Goal: Answer question/provide support

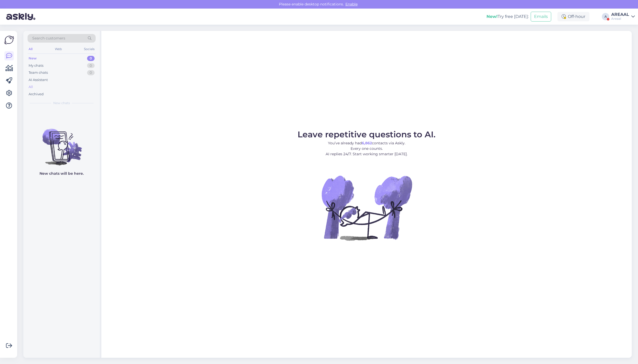
click at [82, 87] on div "All" at bounding box center [62, 86] width 68 height 7
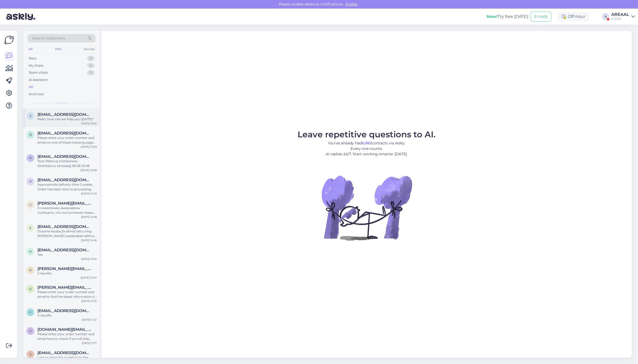
click at [81, 116] on span "[EMAIL_ADDRESS][DOMAIN_NAME]" at bounding box center [64, 114] width 54 height 5
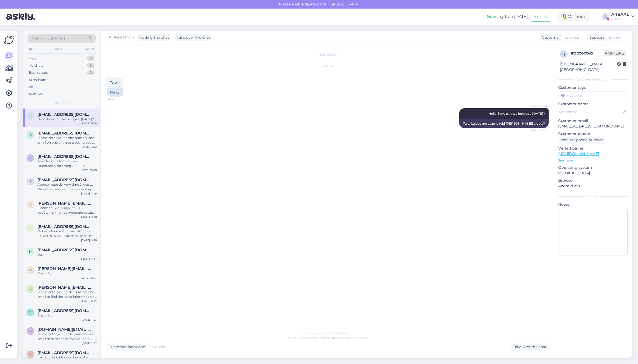
click at [79, 127] on div "s siimkukk@hotmail.com Hello, how can we help you today? Aug 21 16:16" at bounding box center [61, 118] width 76 height 19
click at [81, 131] on span "[EMAIL_ADDRESS][DOMAIN_NAME]" at bounding box center [64, 133] width 54 height 5
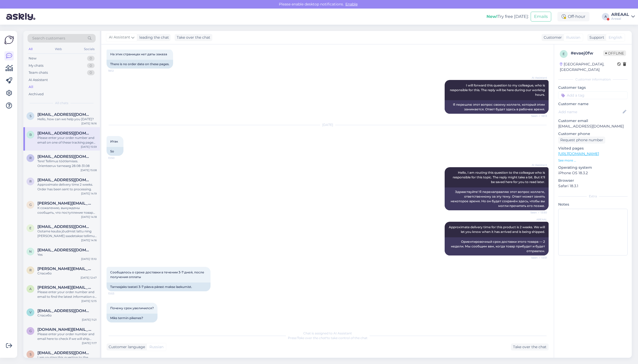
scroll to position [154, 0]
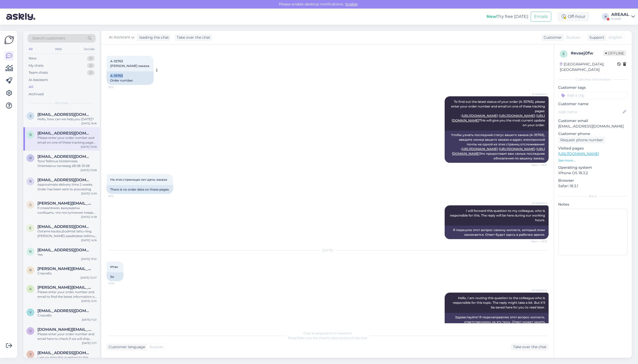
copy div "A-35763"
drag, startPoint x: 116, startPoint y: 82, endPoint x: 106, endPoint y: 81, distance: 10.4
click at [107, 81] on div "A-35763 Order number." at bounding box center [130, 78] width 47 height 14
click at [629, 18] on div "Areaal" at bounding box center [620, 19] width 18 height 4
click at [630, 37] on button "Open" at bounding box center [623, 40] width 15 height 8
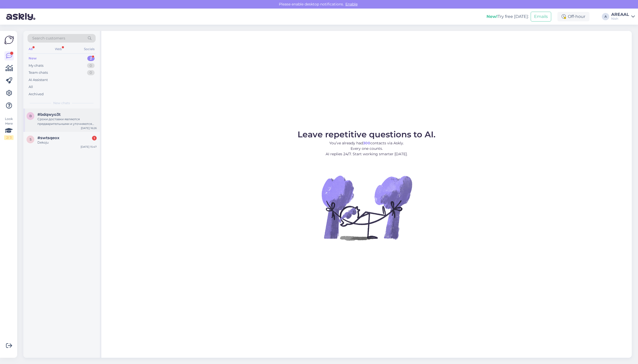
click at [81, 122] on div "Сроки доставки являются предварительными и уточняются после оформления заказа и…" at bounding box center [66, 121] width 59 height 9
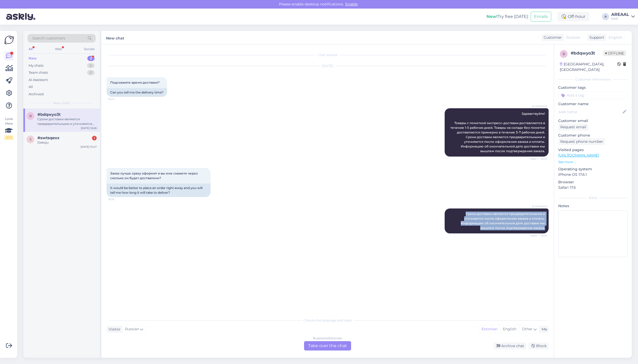
copy span "Сроки доставки являются предварительными и уточняются после оформления заказа и…"
drag, startPoint x: 478, startPoint y: 216, endPoint x: 549, endPoint y: 234, distance: 73.5
click at [549, 234] on div "Chat started Aug 21 2025 Подскажите время доставки? 16:24 Can you tell me the d…" at bounding box center [330, 180] width 447 height 261
click at [517, 345] on div "Archive chat" at bounding box center [509, 346] width 33 height 7
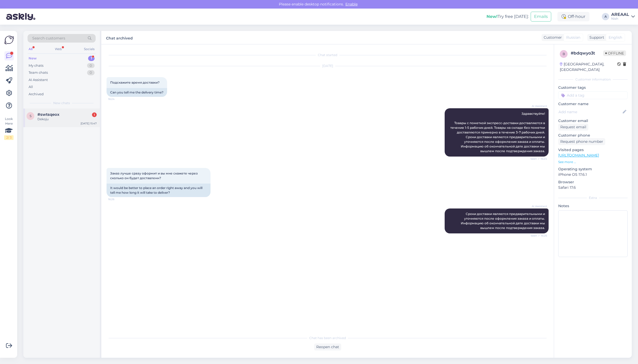
click at [87, 111] on div "s #swtsqeox 1 Dekoju Aug 21 15:47" at bounding box center [61, 118] width 76 height 19
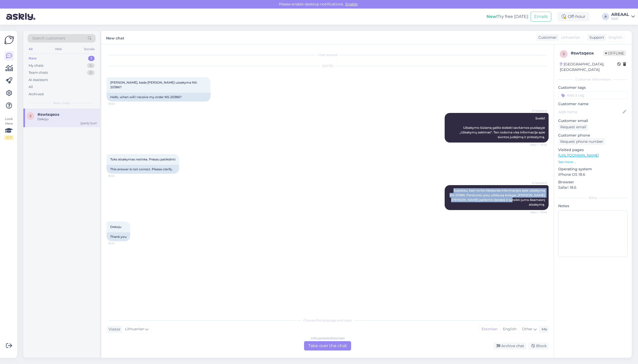
copy span "Supratau, kad norite tikslesnės informacijos apie užsakymą NS-20386. Perduosiu …"
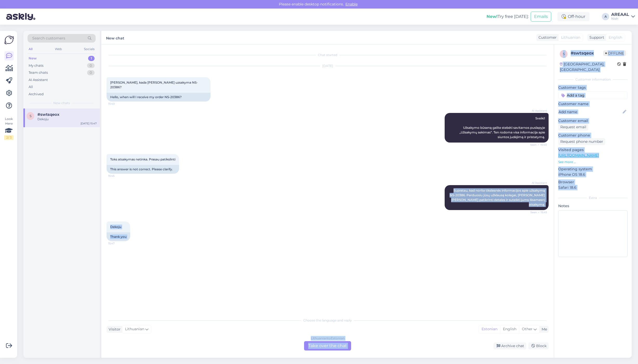
copy div "Supratau, kad norite tikslesnės informacijos apie užsakymą NS-20386. Perduosiu …"
drag, startPoint x: 451, startPoint y: 186, endPoint x: 561, endPoint y: 203, distance: 111.7
click at [561, 203] on div "Chat started Aug 21 2025 Sveiki, kada gausiu uzsakyma NS-20386? 15:40 Hello, wh…" at bounding box center [366, 201] width 530 height 314
click at [550, 197] on div "Chat started Aug 21 2025 Sveiki, kada gausiu uzsakyma NS-20386? 15:40 Hello, wh…" at bounding box center [330, 180] width 447 height 261
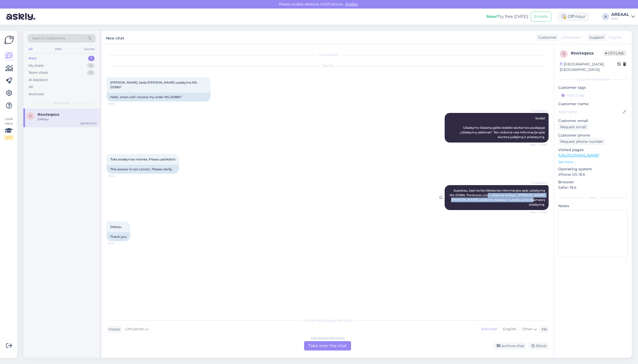
copy span "ų užklausą kolegai, kuris galės patikrinti detales ir suteikti jums išsamesnį a…"
copy span "upratau, kad norite tikslesnės informacijos apie užsakymą NS-20386. Perduosiu j…"
copy span "Supratau, kad norite tikslesnės informacijos apie užsakymą NS-20386. Perduosiu …"
drag, startPoint x: 546, startPoint y: 196, endPoint x: 446, endPoint y: 181, distance: 100.3
click at [446, 185] on div "AI Assistant Supratau, kad norite tikslesnės informacijos apie užsakymą NS-2038…" at bounding box center [497, 197] width 104 height 25
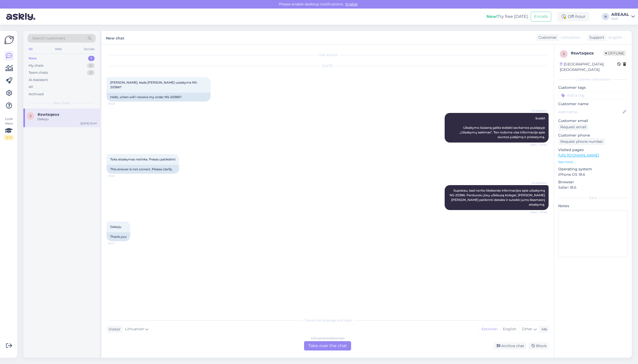
click at [328, 54] on div "Chat started" at bounding box center [328, 55] width 442 height 5
click at [329, 351] on div "Chat started Aug 21 2025 Sveiki, kada gausiu uzsakyma NS-20386? 15:40 Hello, wh…" at bounding box center [327, 201] width 452 height 314
click at [325, 340] on div "Lithuanian to Estonian" at bounding box center [328, 338] width 34 height 5
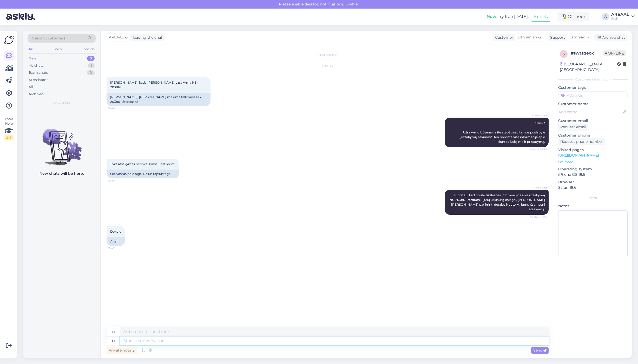
click at [326, 343] on textarea at bounding box center [334, 341] width 428 height 9
type textarea "Unfortunately we"
type textarea "Deja"
type textarea "Unfortunately arrival hsa"
type textarea "Deja, atvykimas"
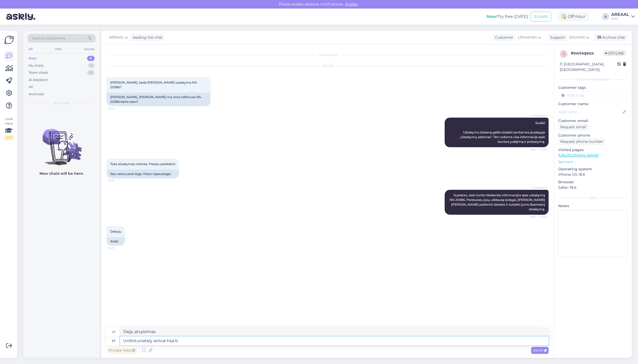
type textarea "Unfortunately arrival hsa be"
type textarea "Deja, HSA atvykimas"
type textarea "Unfortunately arrival of"
type textarea "Deja, atvykimas"
type textarea "Unfortunately arrival of th"
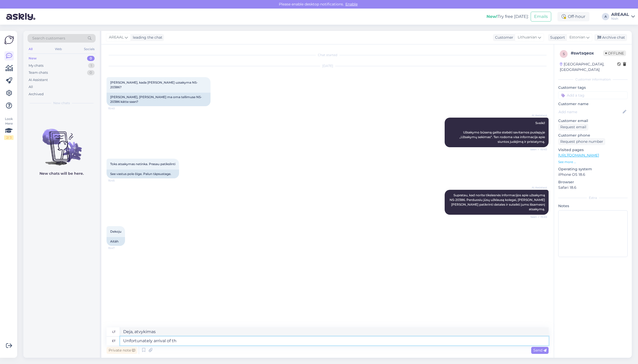
type textarea "Deja, atvykus"
type textarea "Unfortunately arrival of the product has"
type textarea "Deja, prekės atvykimas"
type textarea "Unfortunately arrival of the product has bee"
type textarea "Deja, prekė atvyko"
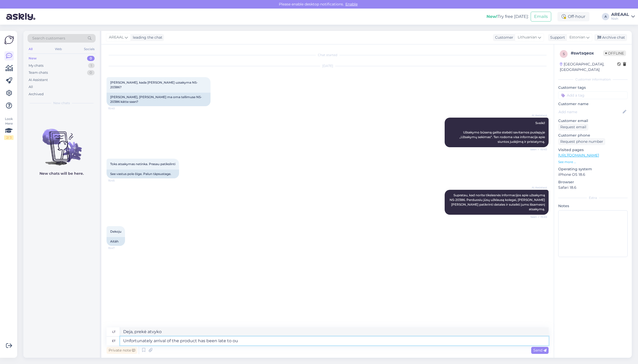
type textarea "Unfortunately arrival of the product has been late to our"
type textarea "Deja, prekės atvykimas vėluoja"
type textarea "Unfortunately arrival of the product has been late to our ware"
type textarea "Deja, prekės atvykimas pas mus vėluoja."
type textarea "Unfortunately arrival of the product has been late to our warehouse. DEliver"
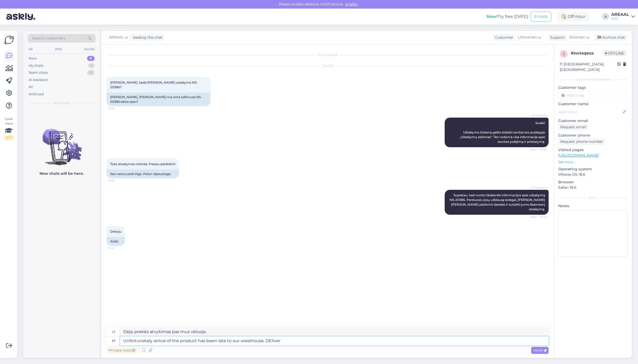
type textarea "Deja, prekės atvykimas į mūsų sandėlį vėluoja."
type textarea "Unfortunately arrival of the product has been late to our warehouse. Delivery w…"
type textarea "Deja, prekės atvykimas į mūsų sandėlį vėluoja. Pristatymas"
type textarea "Unfortunately arrival of the product has been late to our warehouse. Delivery w…"
type textarea "Deja, prekės atvykimas į mūsų sandėlį vėluoja. Pristatymas bus"
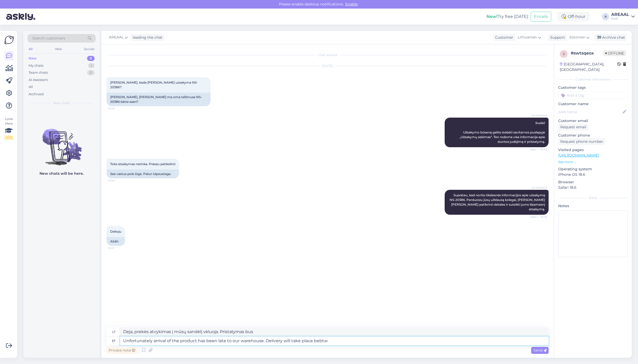
type textarea "Unfortunately arrival of the product has been late to our warehouse. Delivery w…"
type textarea "Deja, prekės atvykimas į mūsų sandėlį vėluoja. Pristatymas įvyks."
type textarea "Unfortunately arrival of the product has been late to our warehouse. Delivery w…"
type textarea "Deja, prekės atvykimas į mūsų sandėlį vėluoja. Pristatymas vyks tarp"
type textarea "Unfortunately arrival of the product has been late to our warehouse. Delivery w…"
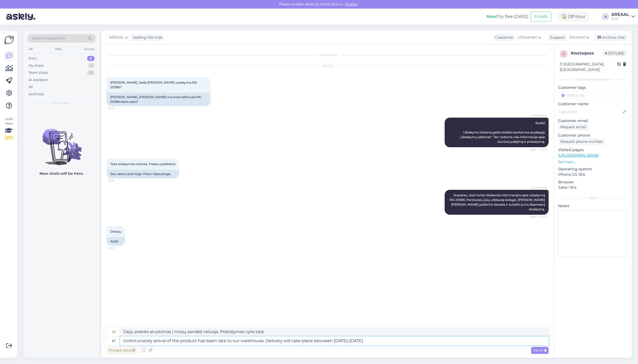
type textarea "Deja, prekės atvykimas į mūsų sandėlį vėluoja. Pristatymas vyks 23–28 dienomis."
type textarea "Unfortunately arrival of the product has been late to our warehouse. Delivery w…"
type textarea "Deja, prekės atvykimas į mūsų sandėlį vėluoja. Pristatymas vyks rugpjūčio 23–28…"
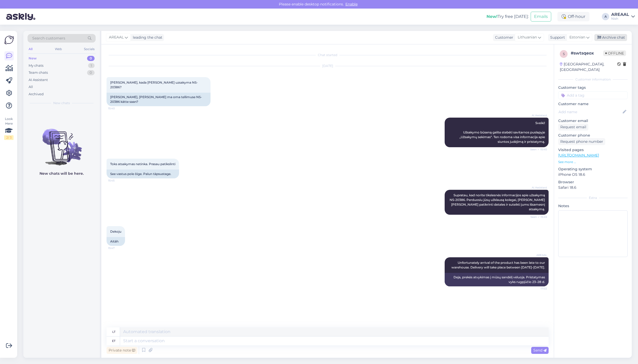
click at [615, 36] on div "Archive chat" at bounding box center [610, 37] width 33 height 7
click at [39, 85] on div "All" at bounding box center [62, 86] width 68 height 7
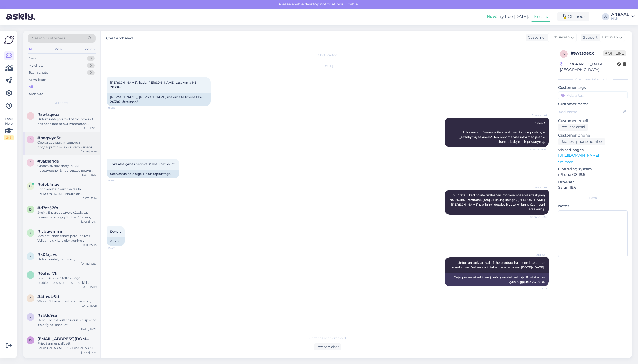
click at [73, 145] on div "Сроки доставки являются предварительными и уточняются после оформления заказа и…" at bounding box center [66, 144] width 59 height 9
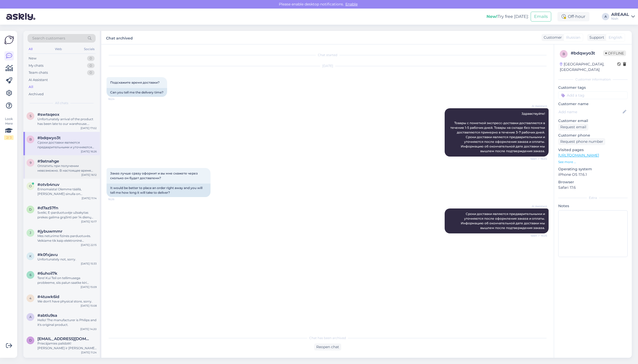
click at [80, 169] on div "Оплатить при получении невозможно. В настоящее время можно оплатить через банко…" at bounding box center [66, 168] width 59 height 9
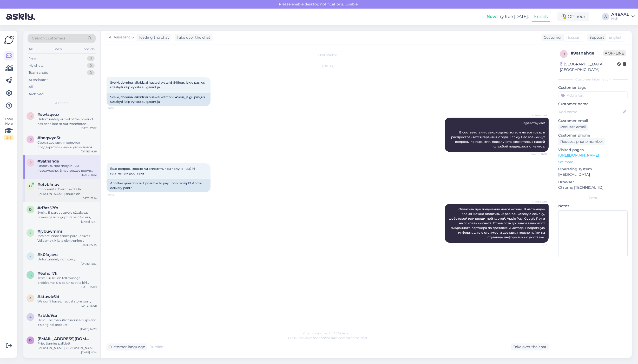
click at [64, 192] on div "Erinomaista! Olemme täällä, jos sinulla on kysyttävää ostoprosessin aikana." at bounding box center [66, 191] width 59 height 9
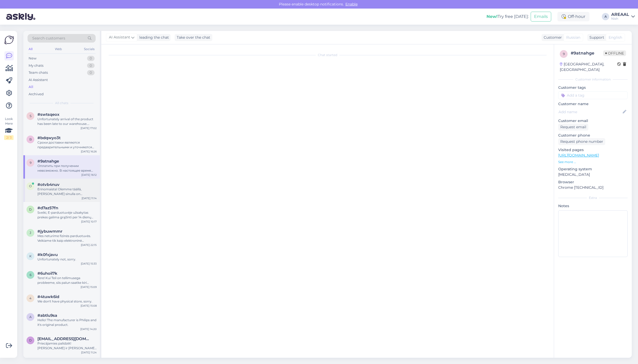
scroll to position [217, 0]
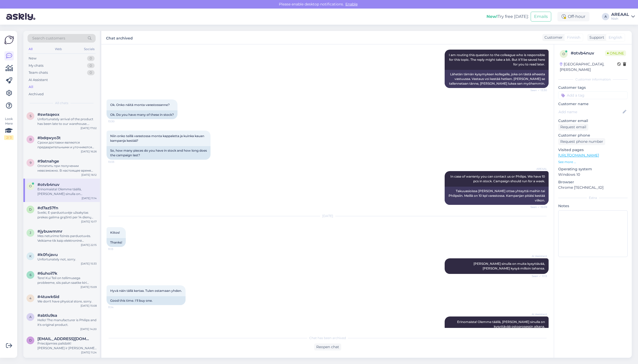
click at [618, 16] on div "AREAAL" at bounding box center [620, 14] width 18 height 4
click at [621, 28] on button "Open" at bounding box center [623, 29] width 15 height 8
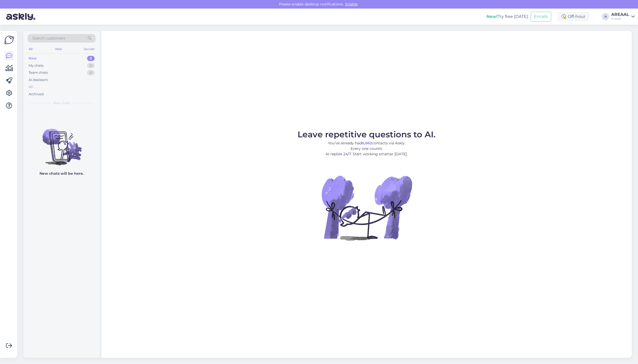
click at [80, 90] on div "All" at bounding box center [62, 86] width 68 height 7
click at [78, 85] on div "All" at bounding box center [62, 86] width 68 height 7
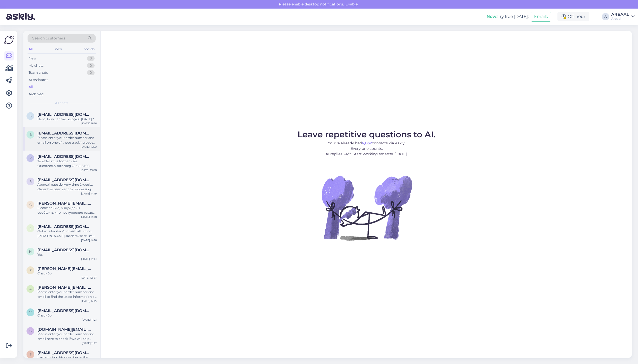
click at [80, 140] on div "Please enter your order number and email on one of these tracking pages to get …" at bounding box center [66, 140] width 59 height 9
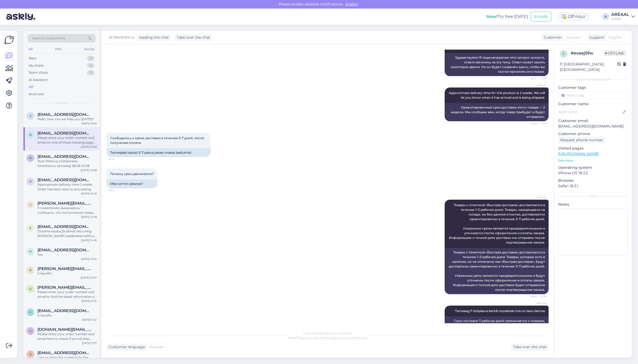
scroll to position [121, 0]
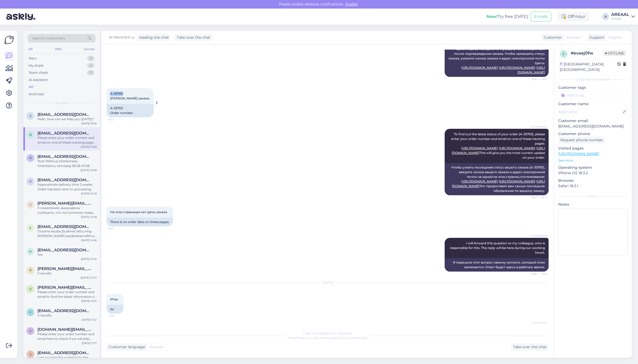
copy span "A-35763"
drag, startPoint x: 130, startPoint y: 100, endPoint x: 108, endPoint y: 100, distance: 21.8
click at [108, 100] on div "A-35763 Номер заказа. 18:12" at bounding box center [130, 96] width 47 height 16
click at [307, 98] on div "A-35763 Номер заказа. 18:12 A-35763 Order number." at bounding box center [328, 103] width 442 height 41
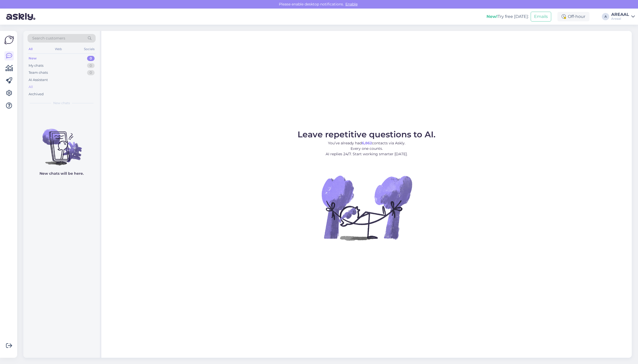
click at [51, 85] on div "All" at bounding box center [62, 86] width 68 height 7
click at [62, 84] on div "All" at bounding box center [62, 86] width 68 height 7
click at [72, 87] on div "All" at bounding box center [62, 86] width 68 height 7
click at [54, 86] on div "All" at bounding box center [62, 86] width 68 height 7
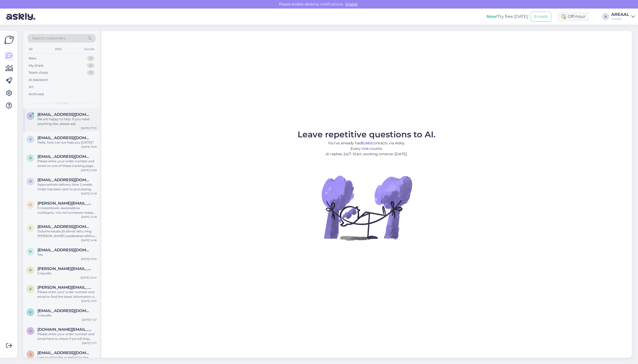
click at [59, 117] on div "We are happy to help. If you need anything else, please ask." at bounding box center [66, 121] width 59 height 9
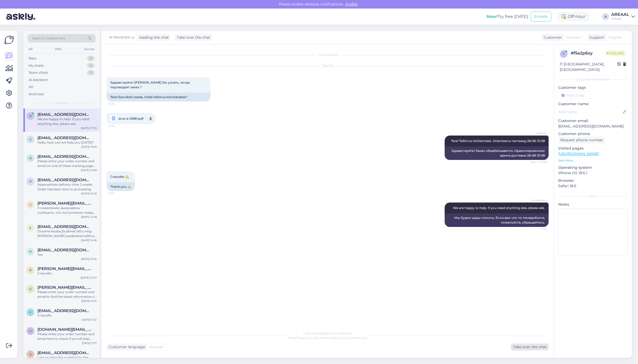
click at [526, 349] on div "Take over the chat" at bounding box center [530, 347] width 38 height 7
click at [617, 35] on div "Archive chat" at bounding box center [610, 37] width 33 height 7
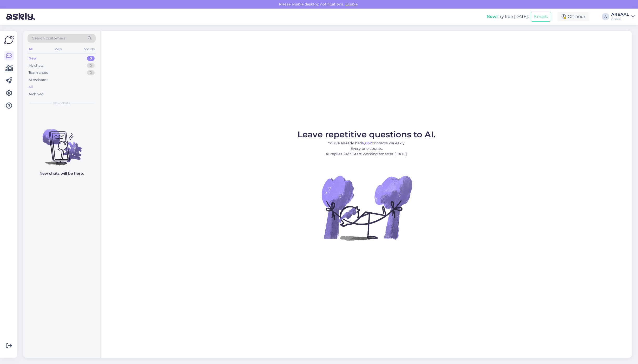
click at [55, 86] on div "All" at bounding box center [62, 86] width 68 height 7
click at [69, 84] on div "All" at bounding box center [62, 86] width 68 height 7
